Goal: Find specific page/section

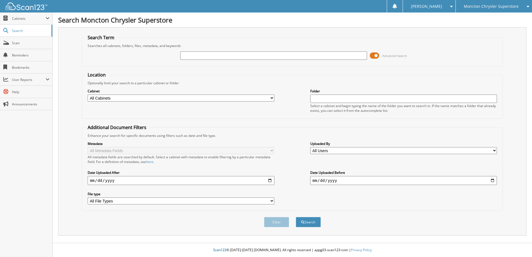
click at [304, 57] on input "text" at bounding box center [273, 55] width 187 height 8
type input "506735"
click at [372, 55] on span at bounding box center [374, 55] width 9 height 8
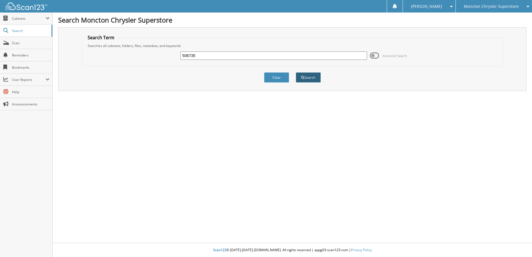
click at [313, 78] on button "Search" at bounding box center [308, 77] width 25 height 10
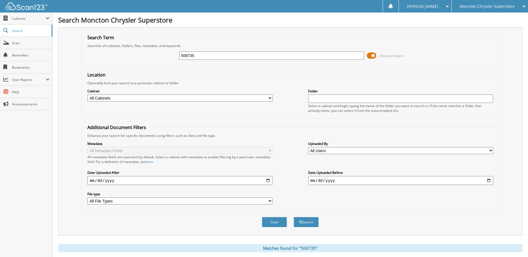
click at [370, 54] on span at bounding box center [371, 55] width 9 height 8
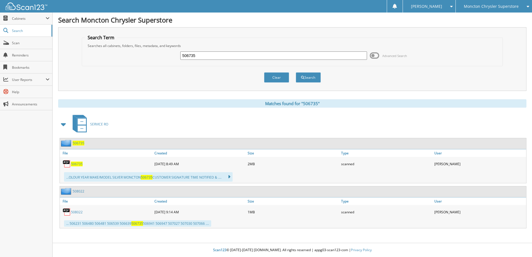
click at [74, 163] on span "506735" at bounding box center [77, 164] width 12 height 5
